Goal: Understand process/instructions: Learn about a topic

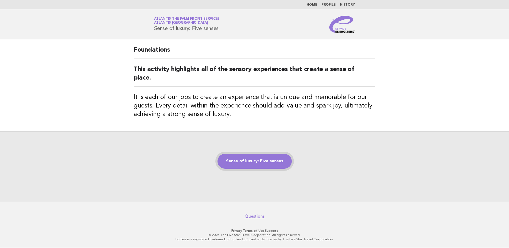
click at [255, 161] on link "Sense of luxury: Five senses" at bounding box center [254, 161] width 74 height 15
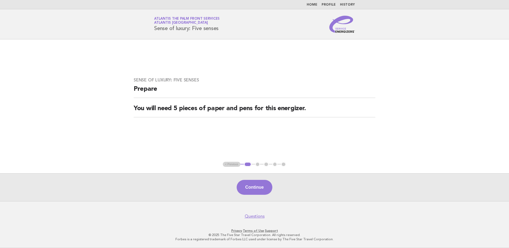
click at [258, 188] on button "Continue" at bounding box center [254, 187] width 35 height 15
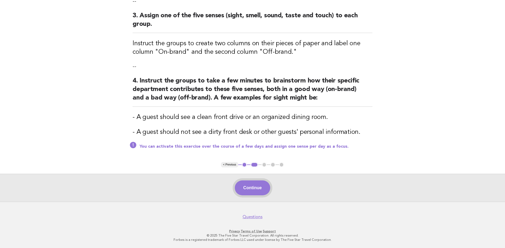
click at [257, 187] on button "Continue" at bounding box center [252, 187] width 35 height 15
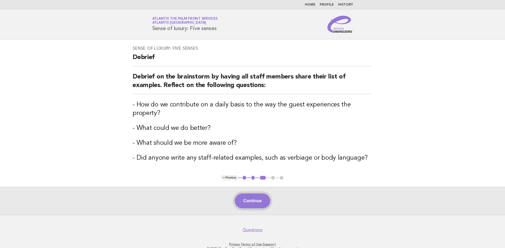
click at [257, 201] on button "Continue" at bounding box center [252, 201] width 35 height 15
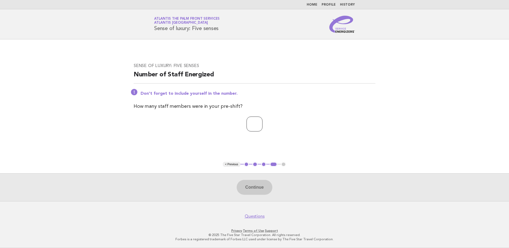
click at [253, 128] on input "number" at bounding box center [255, 124] width 16 height 15
type input "**"
click at [256, 185] on button "Continue" at bounding box center [254, 187] width 35 height 15
